Goal: Find contact information: Find contact information

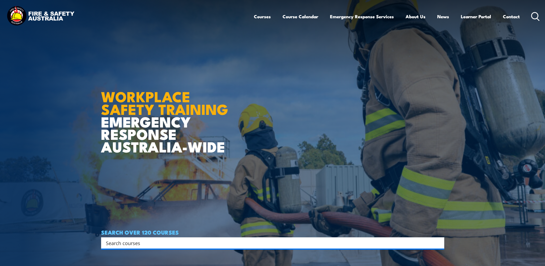
click at [34, 9] on img at bounding box center [40, 16] width 70 height 23
click at [514, 19] on link "Contact" at bounding box center [511, 16] width 17 height 14
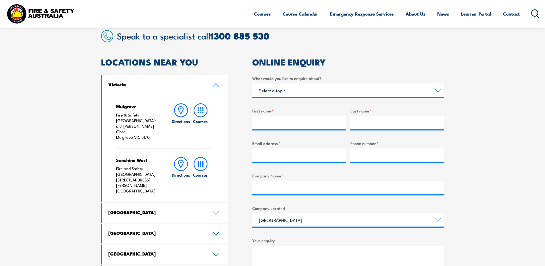
scroll to position [134, 0]
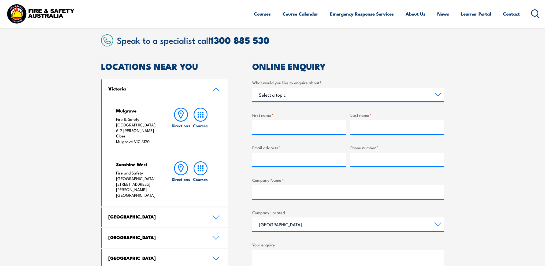
click at [219, 93] on link "Victoria" at bounding box center [165, 89] width 126 height 20
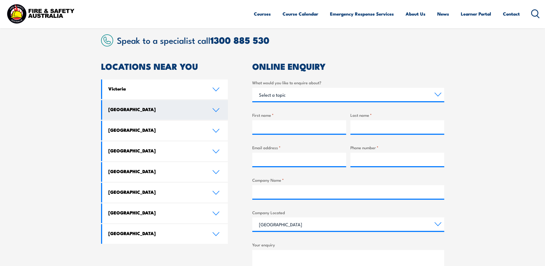
click at [208, 112] on link "[GEOGRAPHIC_DATA]" at bounding box center [165, 110] width 126 height 20
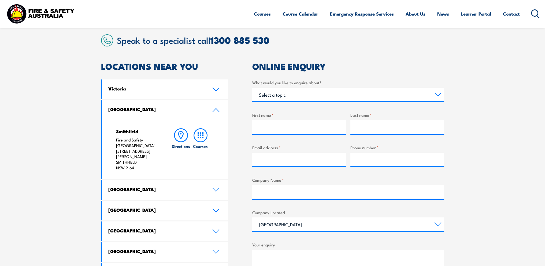
click at [209, 111] on link "[GEOGRAPHIC_DATA]" at bounding box center [165, 110] width 126 height 20
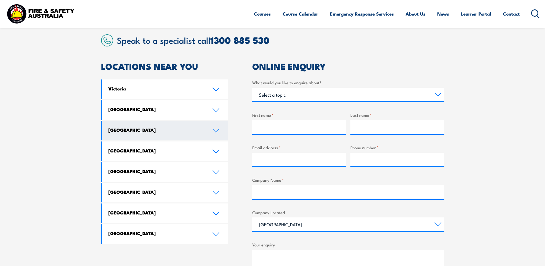
click at [204, 127] on link "[GEOGRAPHIC_DATA]" at bounding box center [165, 131] width 126 height 20
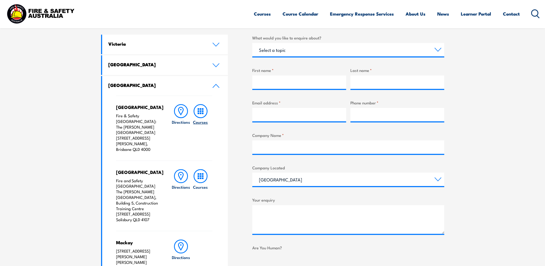
scroll to position [178, 0]
click at [218, 87] on icon at bounding box center [215, 86] width 7 height 4
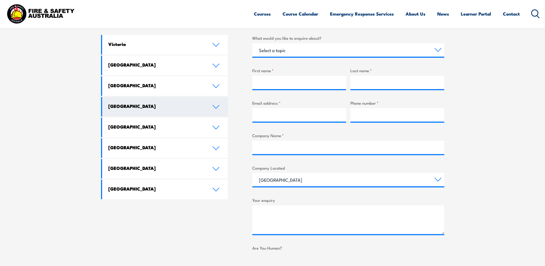
click at [205, 114] on link "[GEOGRAPHIC_DATA]" at bounding box center [165, 107] width 126 height 20
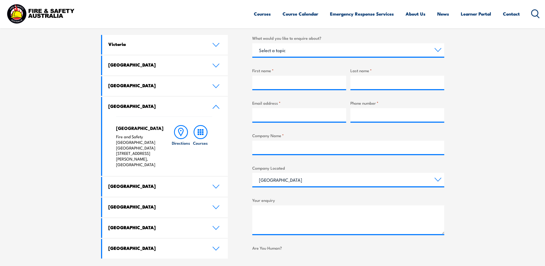
click at [207, 110] on link "[GEOGRAPHIC_DATA]" at bounding box center [165, 107] width 126 height 20
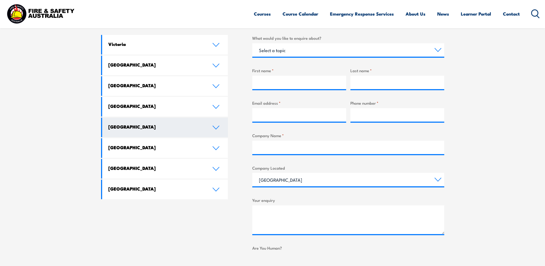
click at [203, 127] on h4 "[GEOGRAPHIC_DATA]" at bounding box center [156, 127] width 96 height 6
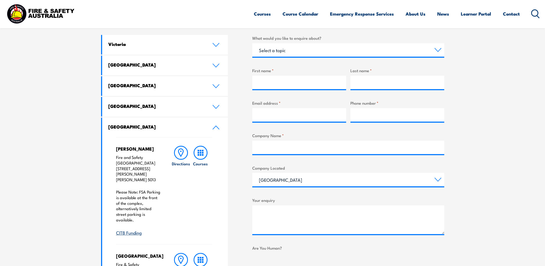
click at [207, 129] on link "[GEOGRAPHIC_DATA]" at bounding box center [165, 127] width 126 height 20
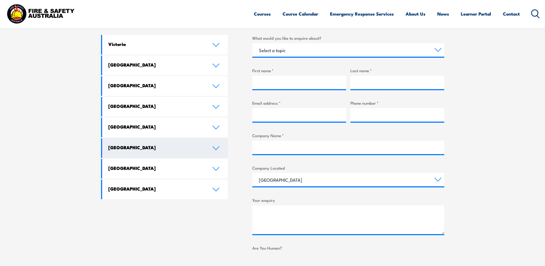
click at [206, 152] on link "[GEOGRAPHIC_DATA]" at bounding box center [165, 148] width 126 height 20
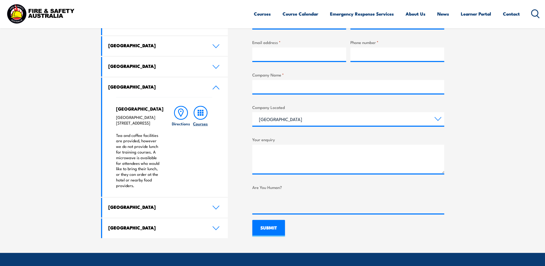
scroll to position [223, 0]
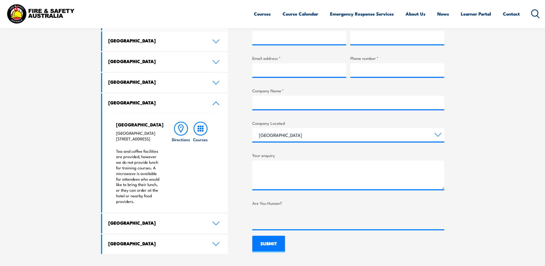
click at [218, 103] on icon at bounding box center [215, 103] width 7 height 4
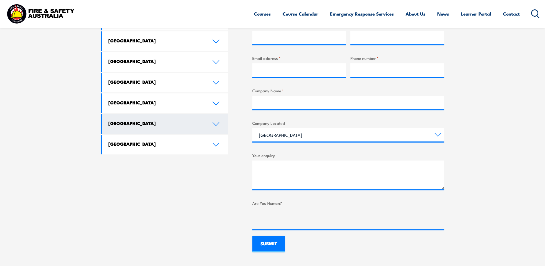
click at [211, 126] on link "[GEOGRAPHIC_DATA]" at bounding box center [165, 124] width 126 height 20
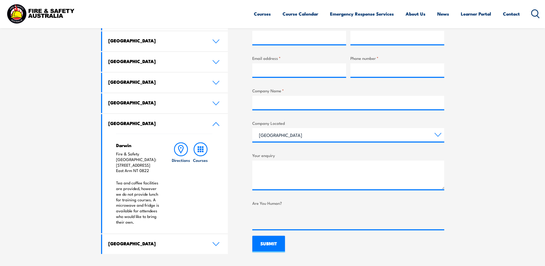
click at [213, 122] on icon at bounding box center [215, 124] width 7 height 4
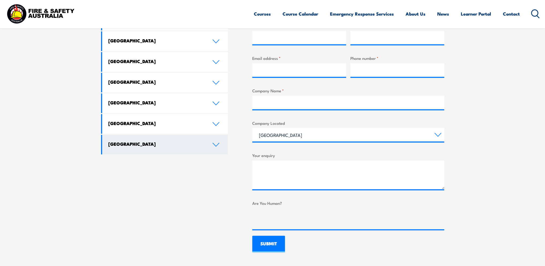
click at [211, 146] on link "[GEOGRAPHIC_DATA]" at bounding box center [165, 145] width 126 height 20
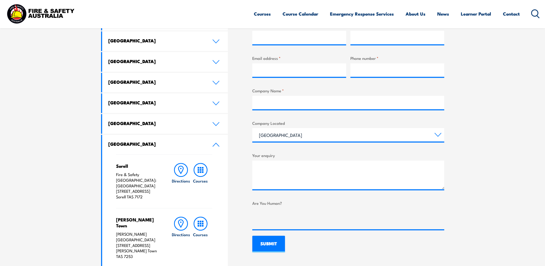
scroll to position [268, 0]
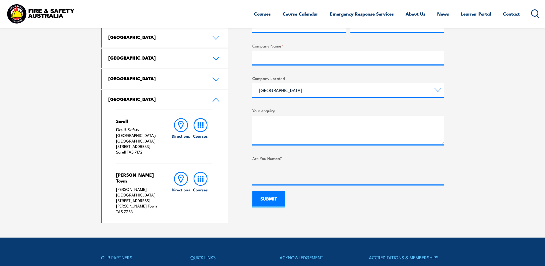
click at [212, 103] on link "[GEOGRAPHIC_DATA]" at bounding box center [165, 100] width 126 height 20
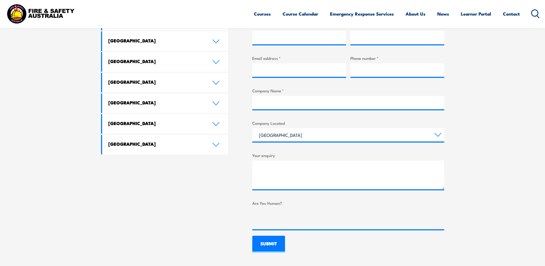
scroll to position [178, 0]
